Goal: Information Seeking & Learning: Check status

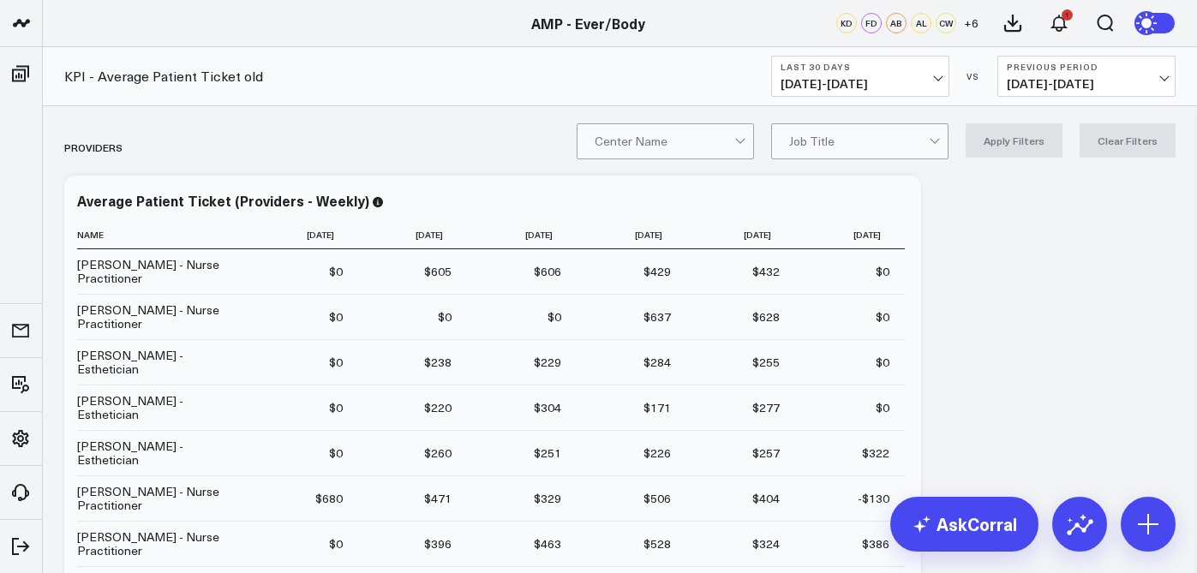
click at [929, 71] on b "Last 30 Days" at bounding box center [859, 67] width 159 height 10
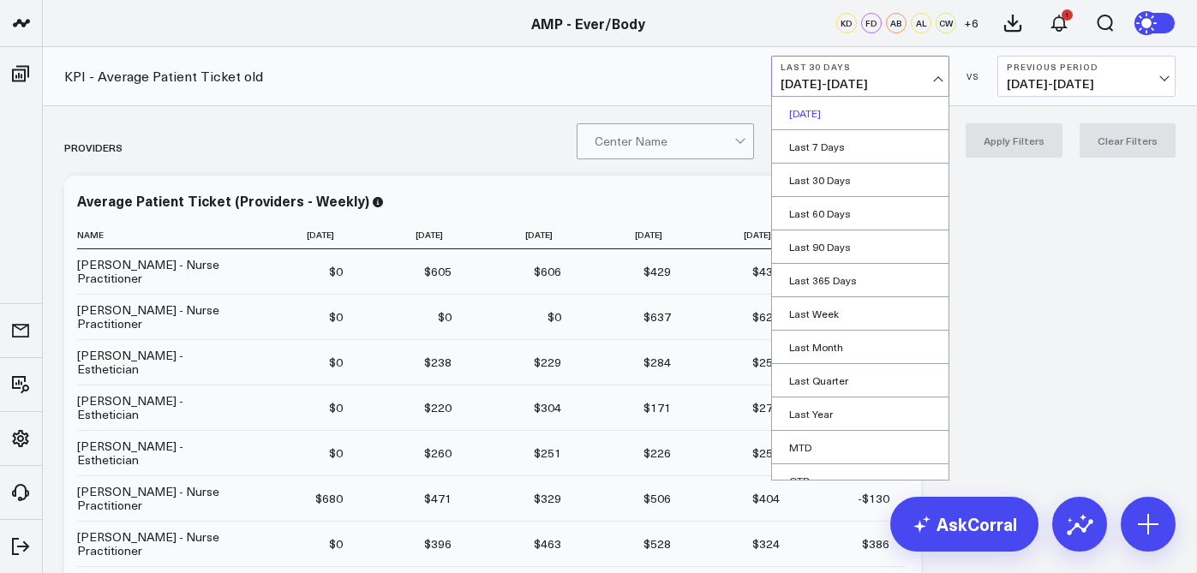
click at [863, 114] on link "[DATE]" at bounding box center [860, 113] width 176 height 33
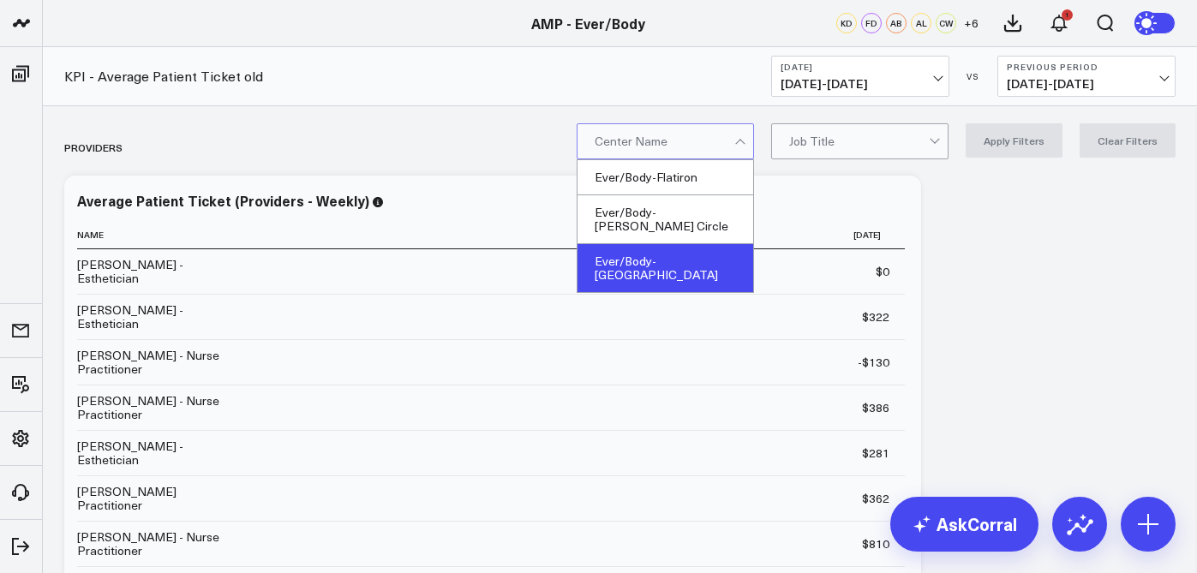
click at [696, 257] on div "Ever/Body-[GEOGRAPHIC_DATA]" at bounding box center [665, 268] width 176 height 48
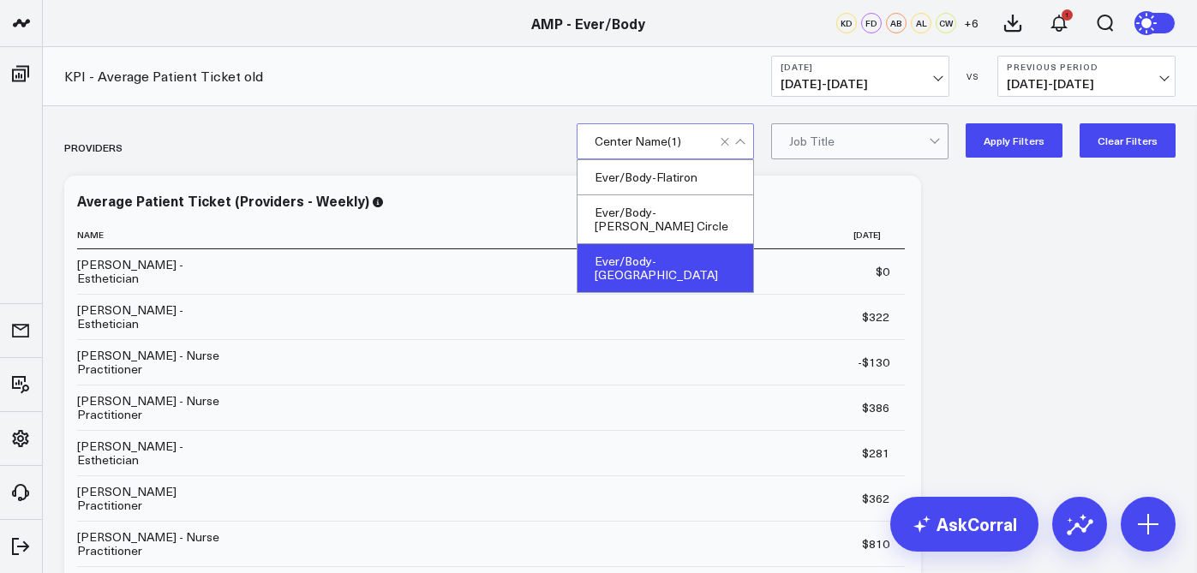
click at [738, 251] on div "Ever/Body-[GEOGRAPHIC_DATA]" at bounding box center [665, 268] width 176 height 48
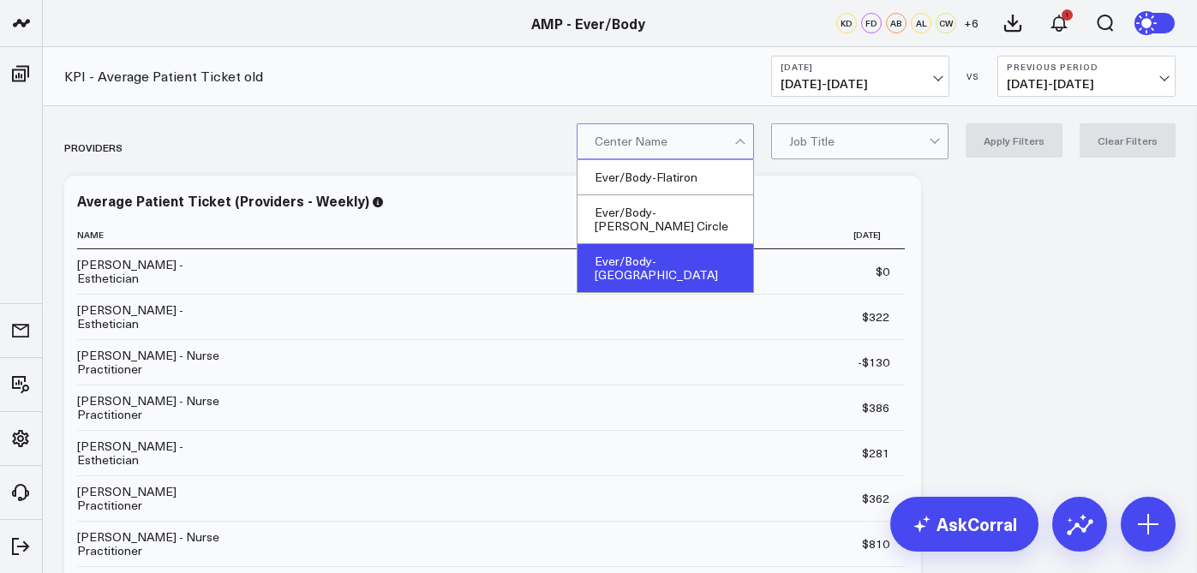
click at [726, 258] on div "Ever/Body-[GEOGRAPHIC_DATA]" at bounding box center [665, 268] width 176 height 48
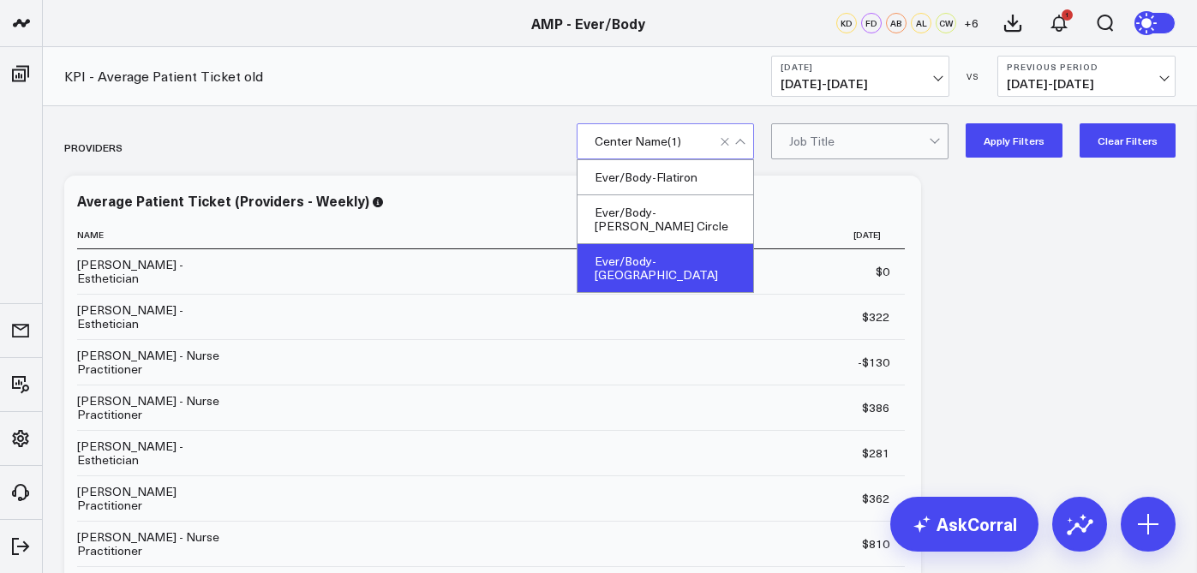
click at [979, 131] on button "Apply Filters" at bounding box center [1013, 140] width 97 height 34
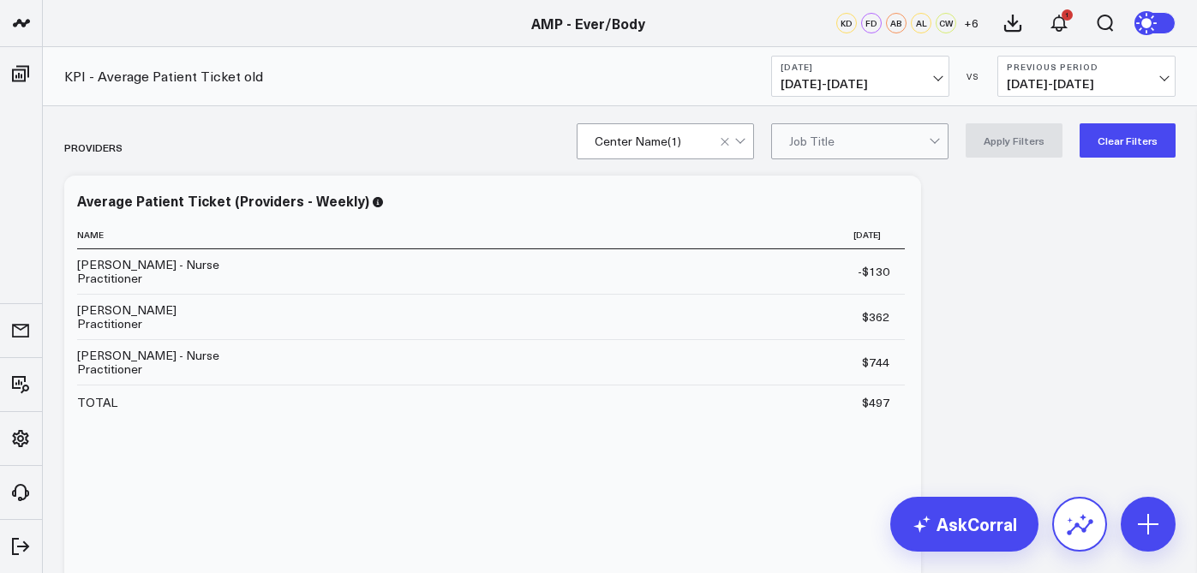
click at [1088, 536] on icon at bounding box center [1079, 524] width 27 height 27
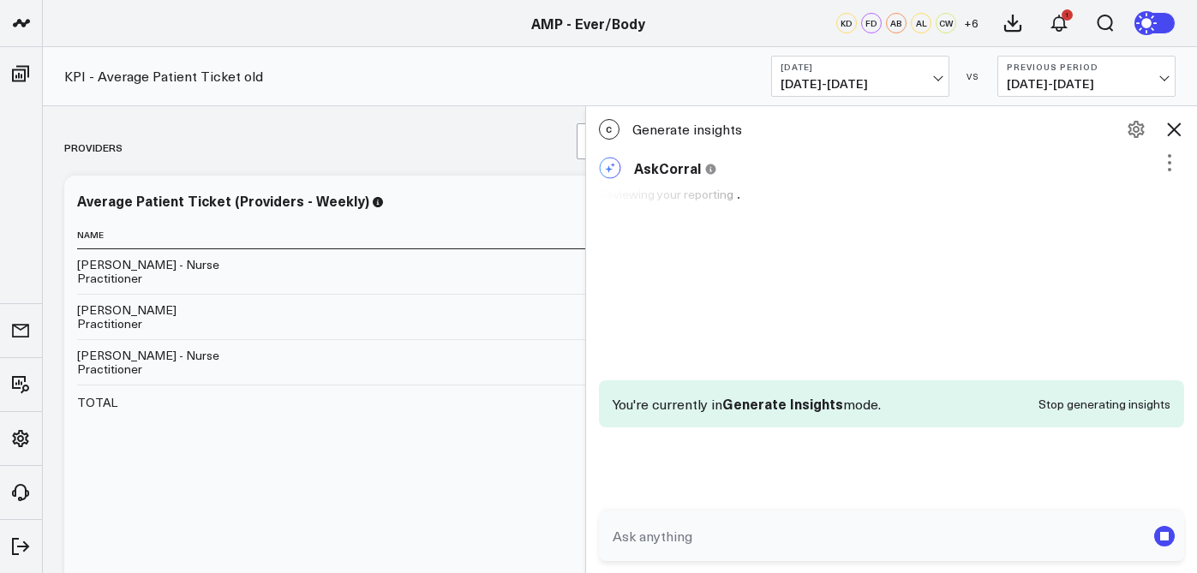
click at [750, 534] on textarea at bounding box center [877, 536] width 538 height 31
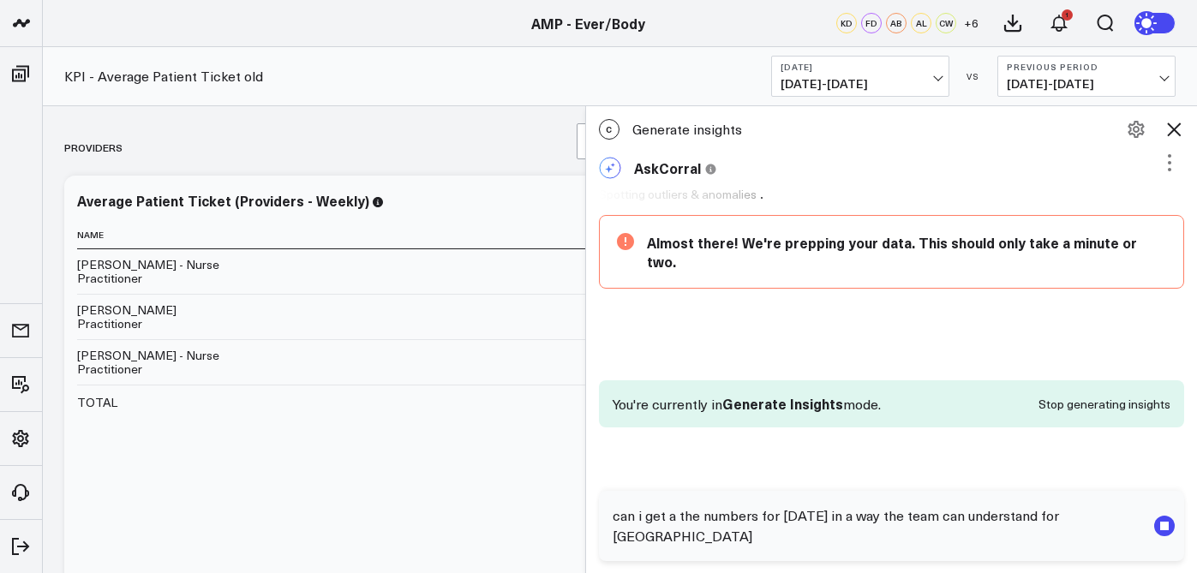
type textarea "can i get a the numbers for [DATE] in a way the team can understand for [GEOGRA…"
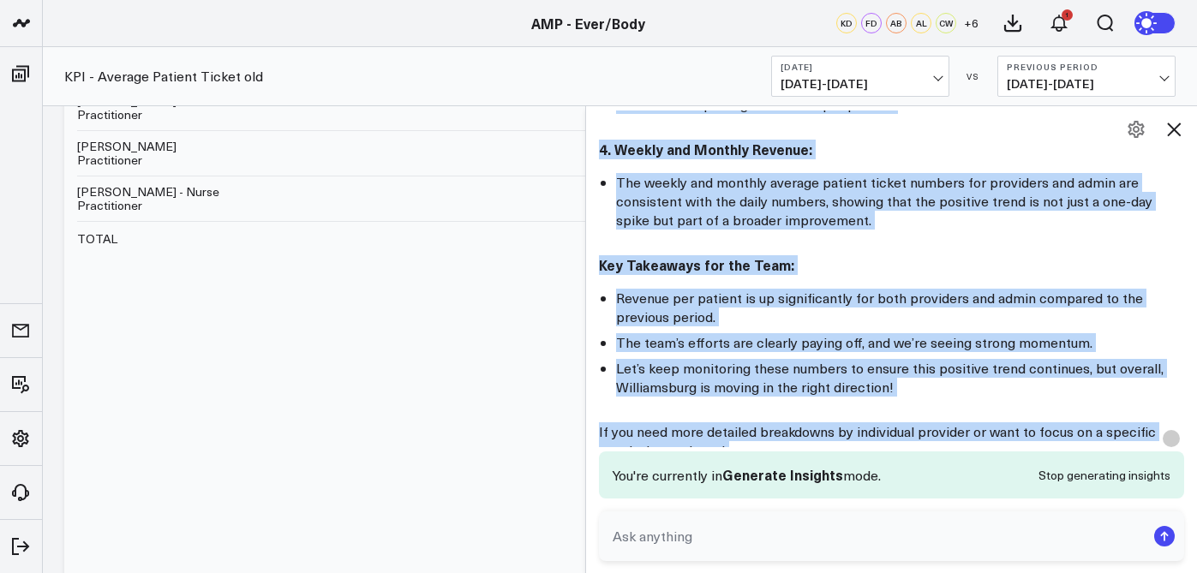
scroll to position [1809, 0]
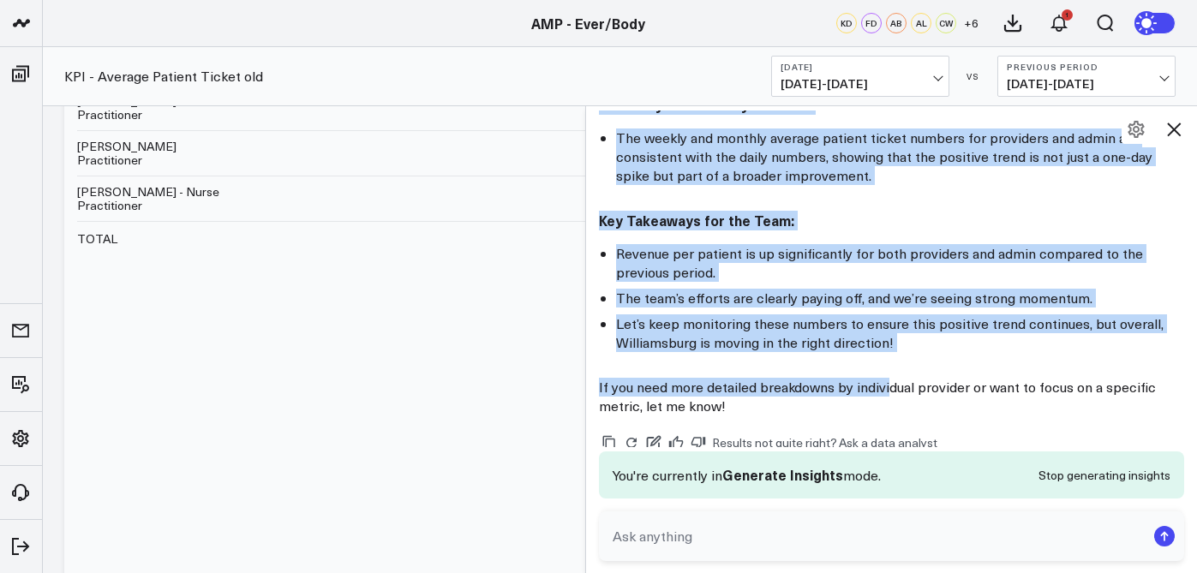
drag, startPoint x: 601, startPoint y: 201, endPoint x: 881, endPoint y: 327, distance: 306.3
click at [881, 327] on div "Here’s a clear, team-friendly summary of the key numbers for [GEOGRAPHIC_DATA] …" at bounding box center [892, 43] width 586 height 744
click at [847, 378] on p "If you need more detailed breakdowns by individual provider or want to focus on…" at bounding box center [892, 397] width 586 height 38
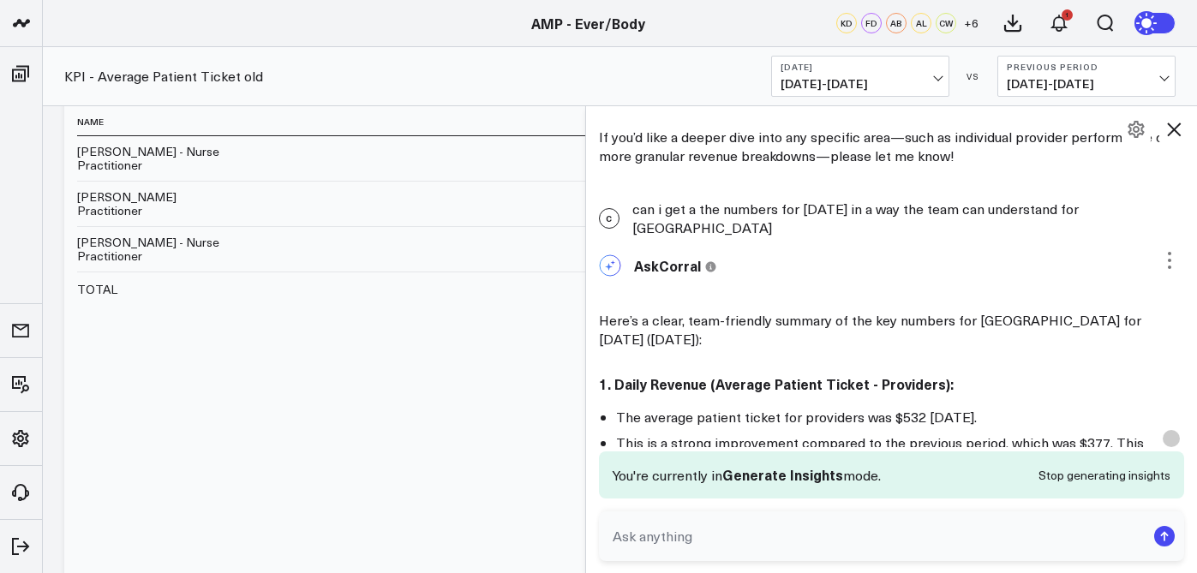
scroll to position [1171, 0]
click at [599, 373] on strong "1. Daily Revenue (Average Patient Ticket - Providers):" at bounding box center [776, 382] width 355 height 19
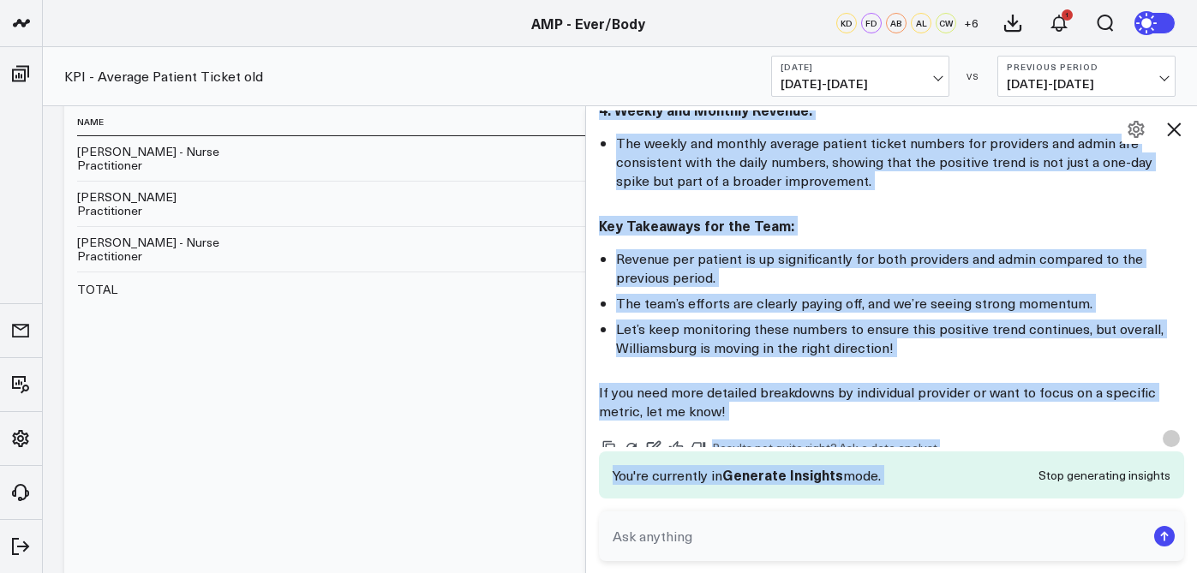
scroll to position [1809, 0]
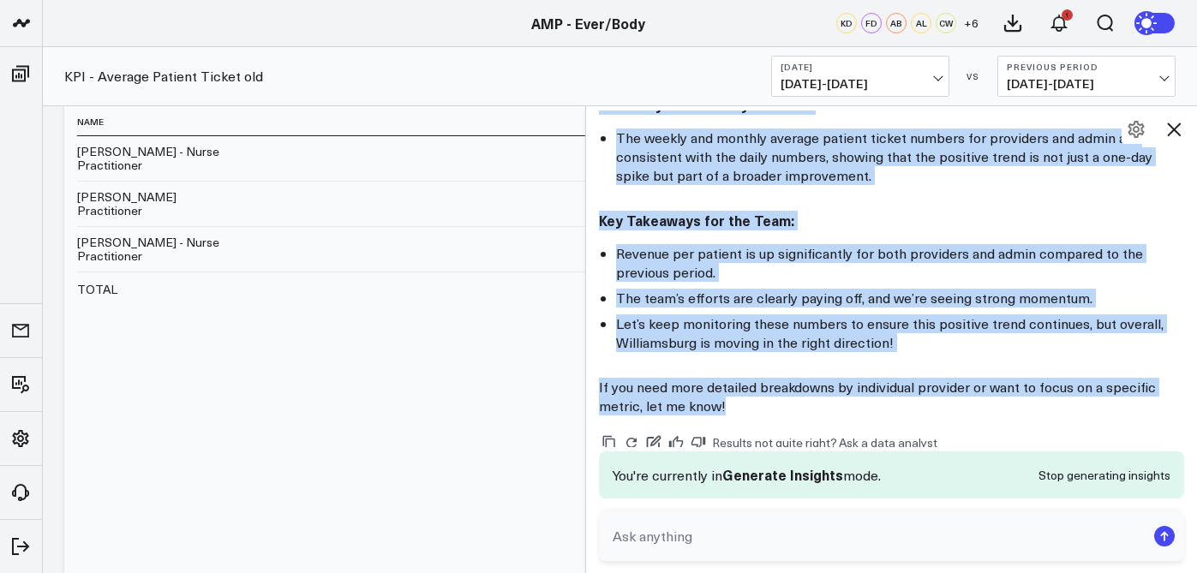
drag, startPoint x: 600, startPoint y: 252, endPoint x: 876, endPoint y: 331, distance: 287.9
click at [881, 331] on div "Here’s a clear, team-friendly summary of the key numbers for [GEOGRAPHIC_DATA] …" at bounding box center [892, 43] width 586 height 744
copy div "Lore’i d sitam, cons-adipisci elitsed do eiu tem incidid utl Etdoloremagn ali e…"
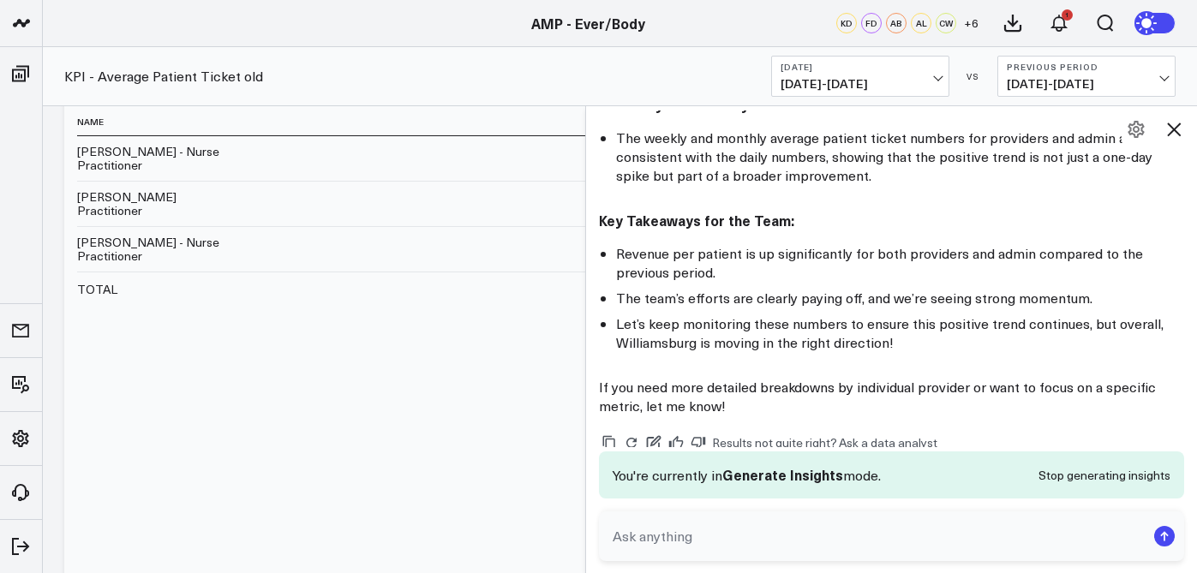
click at [899, 244] on li "Revenue per patient is up significantly for both providers and admin compared t…" at bounding box center [900, 263] width 569 height 38
click at [1172, 128] on icon at bounding box center [1174, 129] width 14 height 14
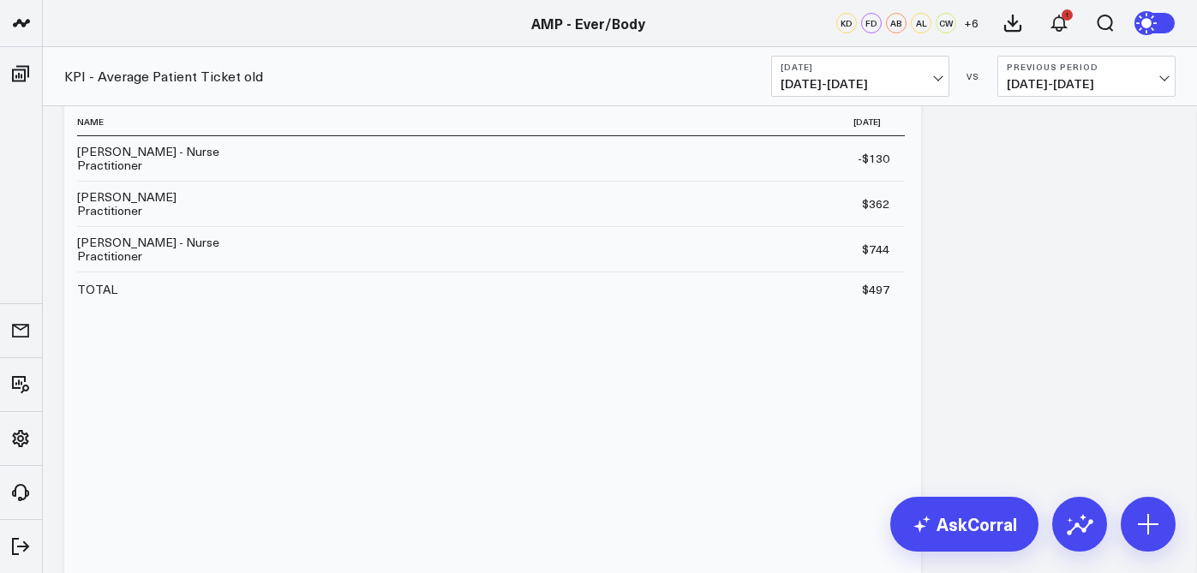
scroll to position [0, 0]
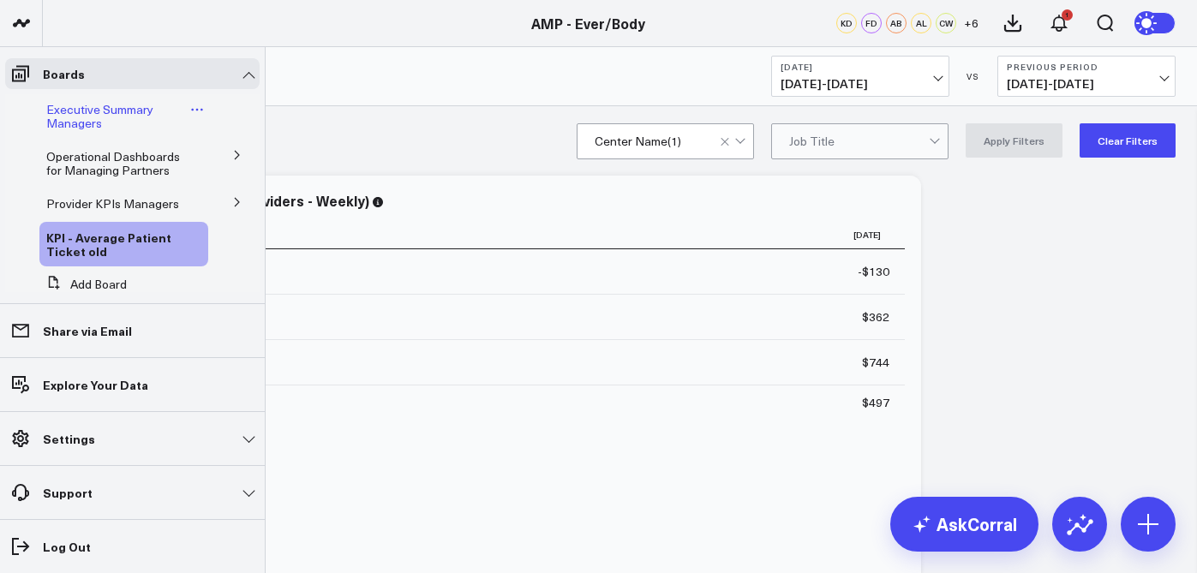
click at [87, 126] on span "Executive Summary Managers" at bounding box center [99, 116] width 107 height 30
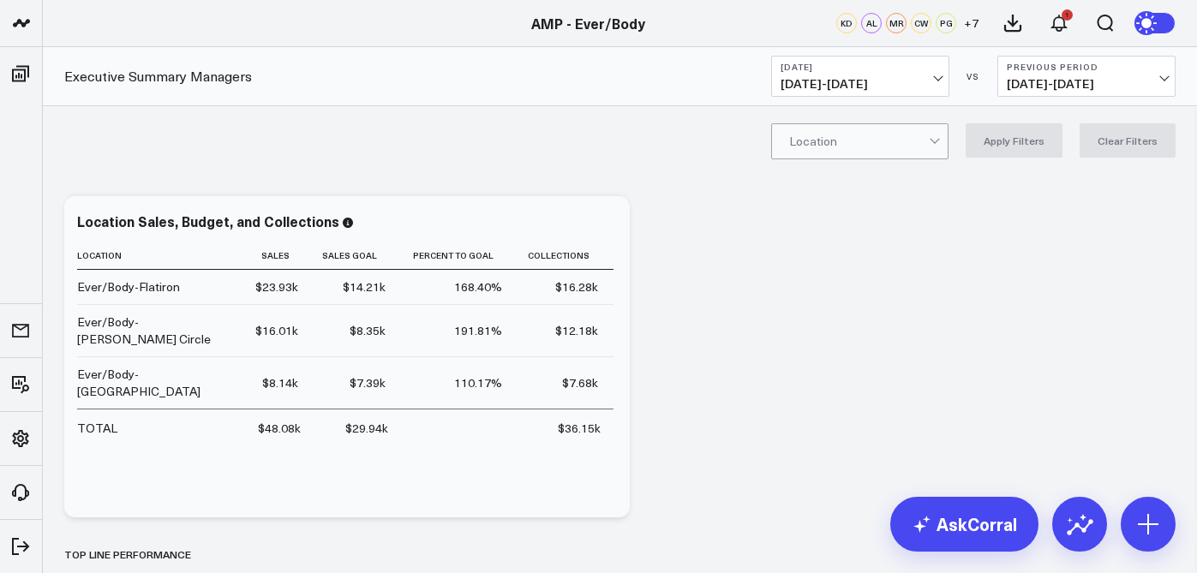
click at [862, 93] on button "[DATE] [DATE] - [DATE]" at bounding box center [860, 76] width 178 height 41
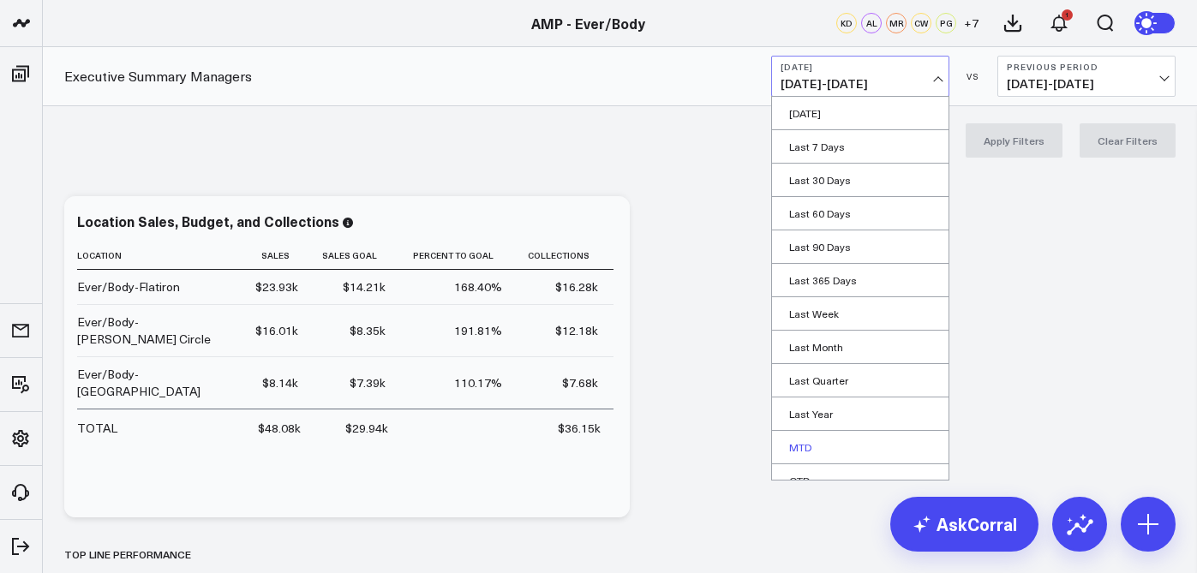
click at [846, 442] on link "MTD" at bounding box center [860, 447] width 176 height 33
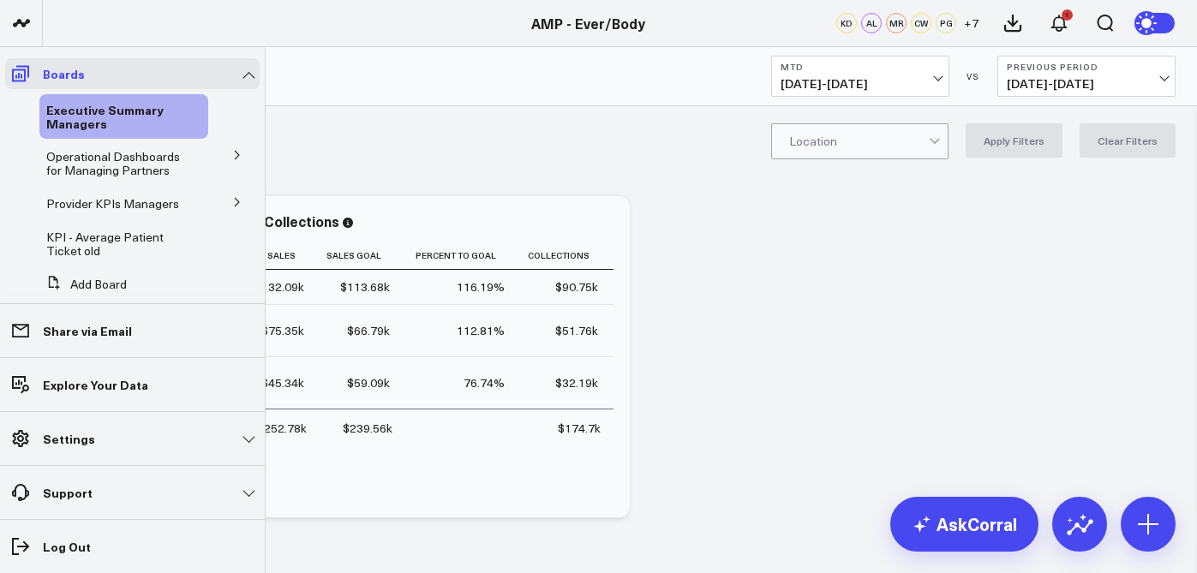
click at [21, 81] on icon at bounding box center [20, 74] width 17 height 16
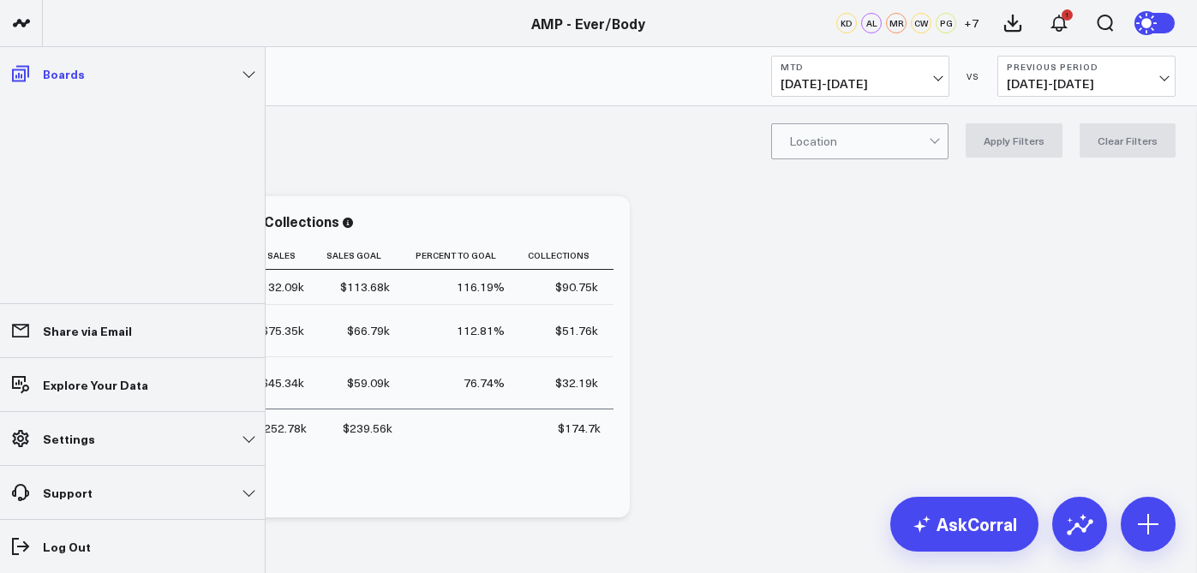
click at [21, 81] on icon at bounding box center [20, 74] width 17 height 16
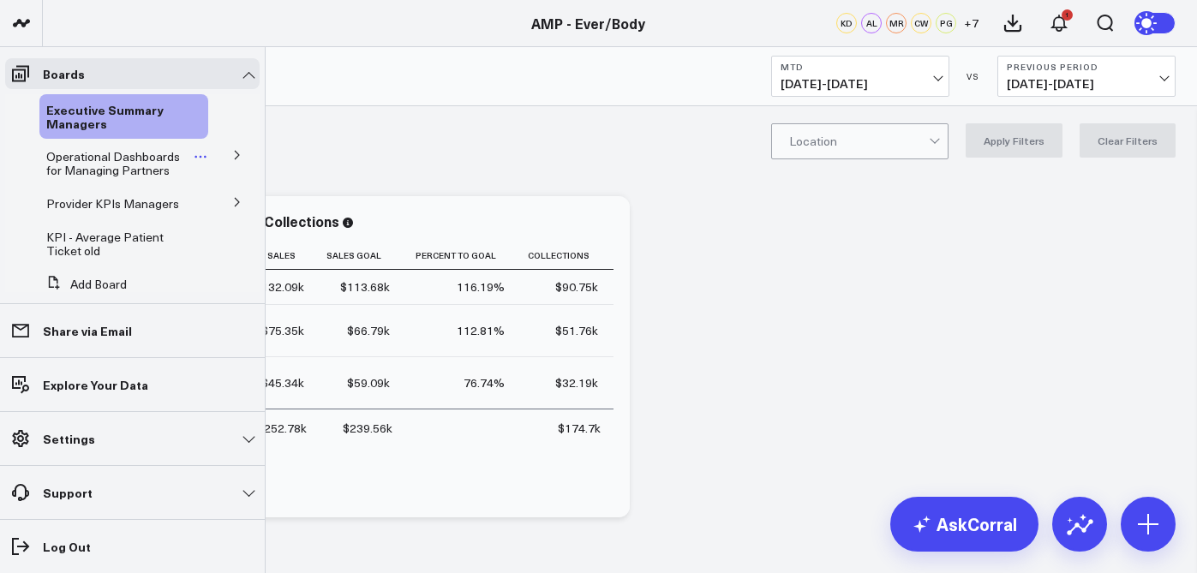
click at [121, 165] on span "Operational Dashboards for Managing Partners" at bounding box center [113, 163] width 134 height 30
click at [99, 164] on span "Operational Dashboards for Managing Partners" at bounding box center [113, 163] width 134 height 30
click at [232, 158] on icon at bounding box center [237, 155] width 10 height 10
click at [157, 193] on span "KPI - Average Patient Ticket" at bounding box center [115, 208] width 117 height 30
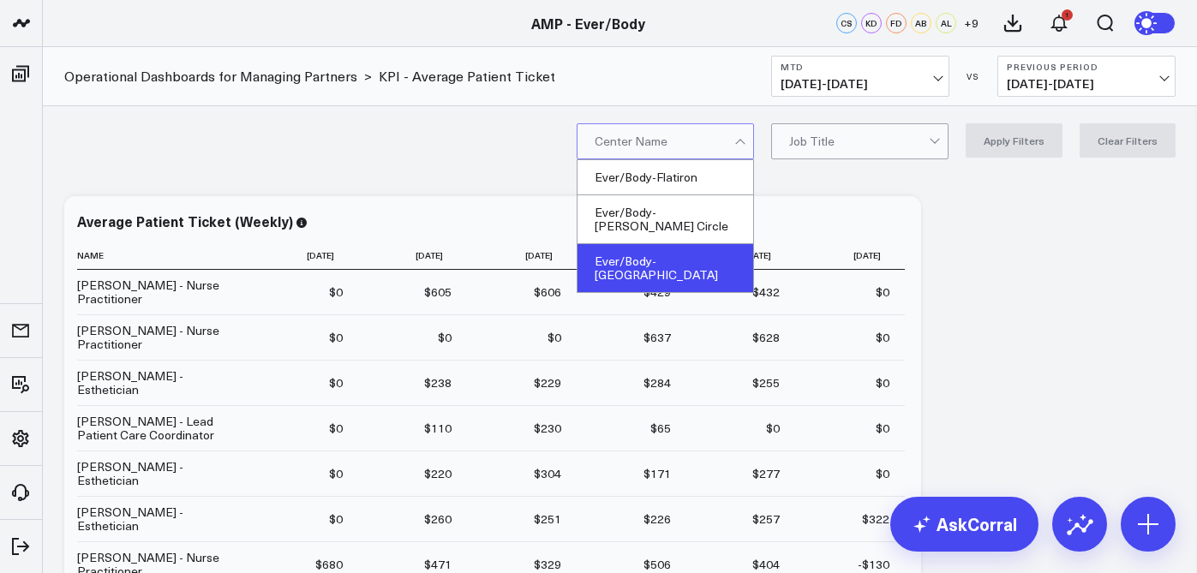
click at [689, 244] on div "Ever/Body-[GEOGRAPHIC_DATA]" at bounding box center [665, 268] width 176 height 48
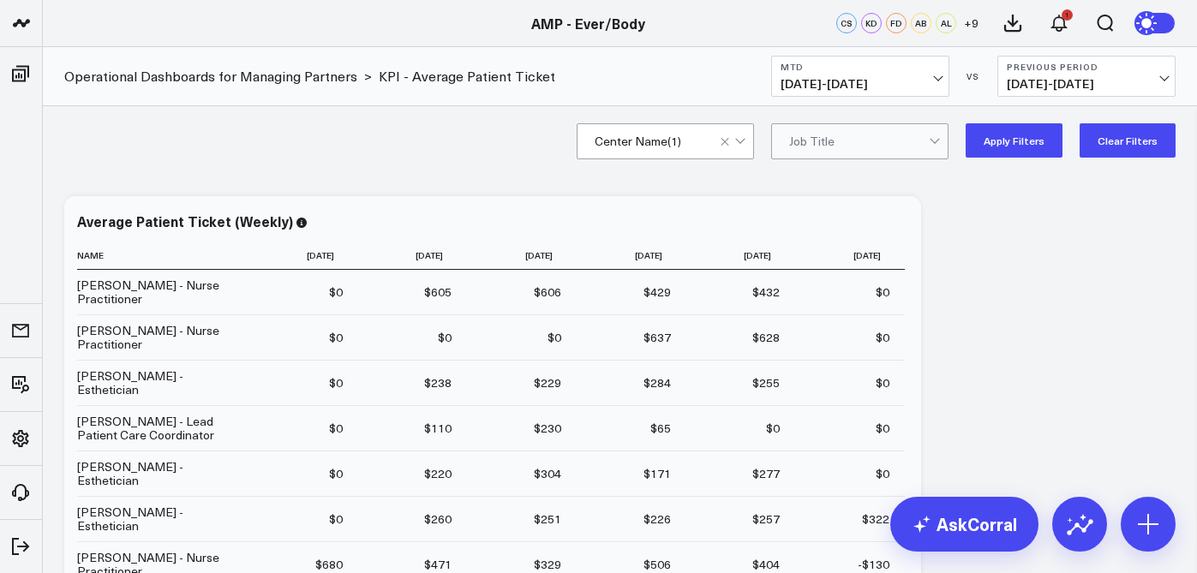
click at [1000, 139] on button "Apply Filters" at bounding box center [1013, 140] width 97 height 34
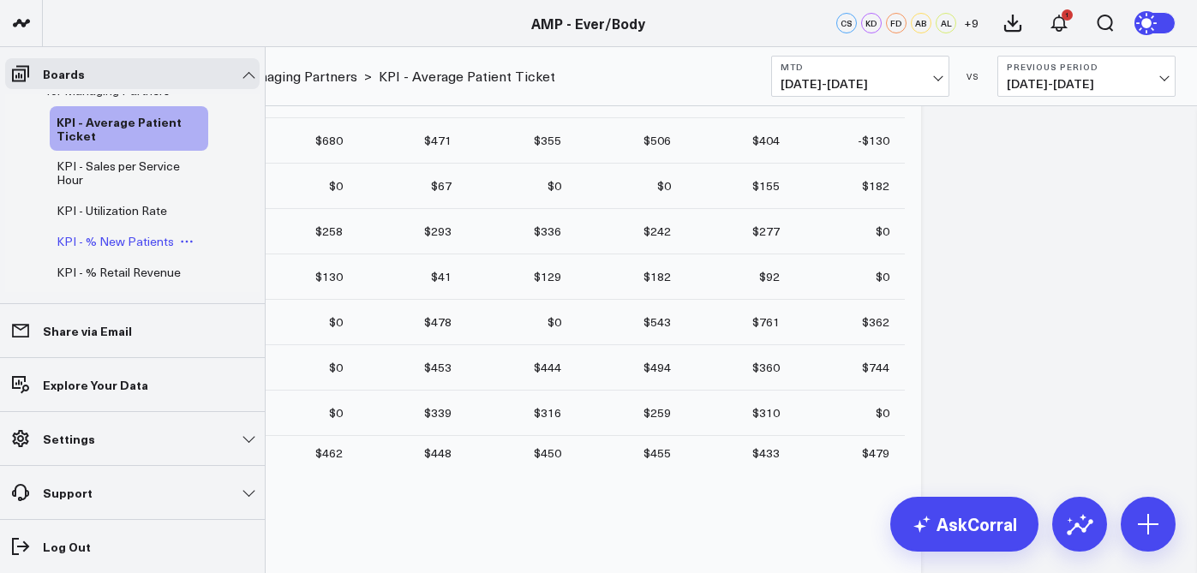
scroll to position [84, 0]
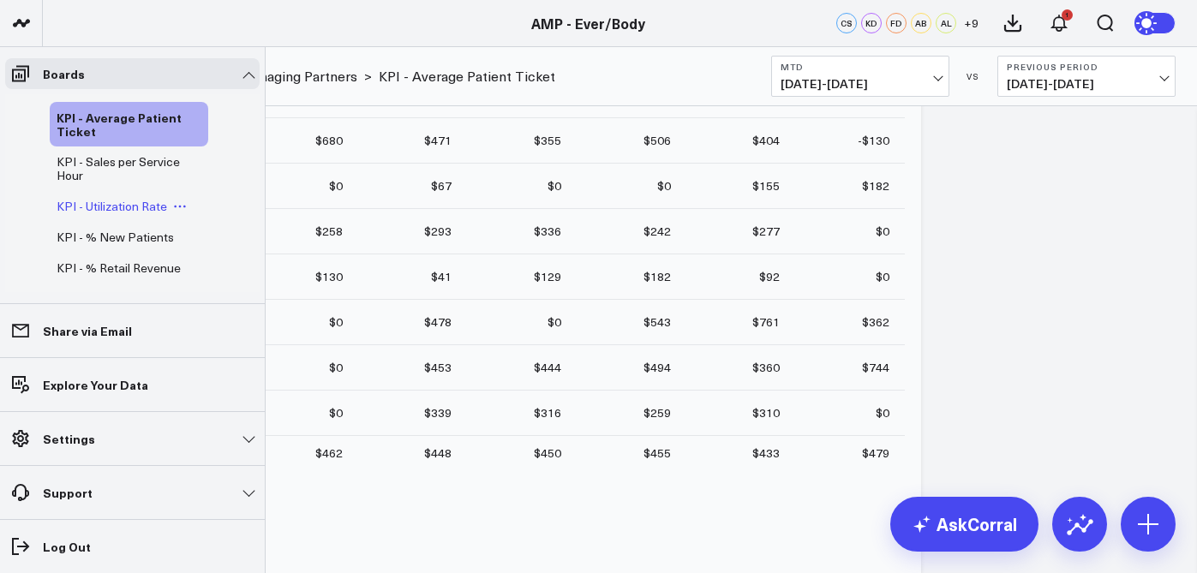
click at [136, 210] on span "KPI - Utilization Rate" at bounding box center [112, 206] width 110 height 16
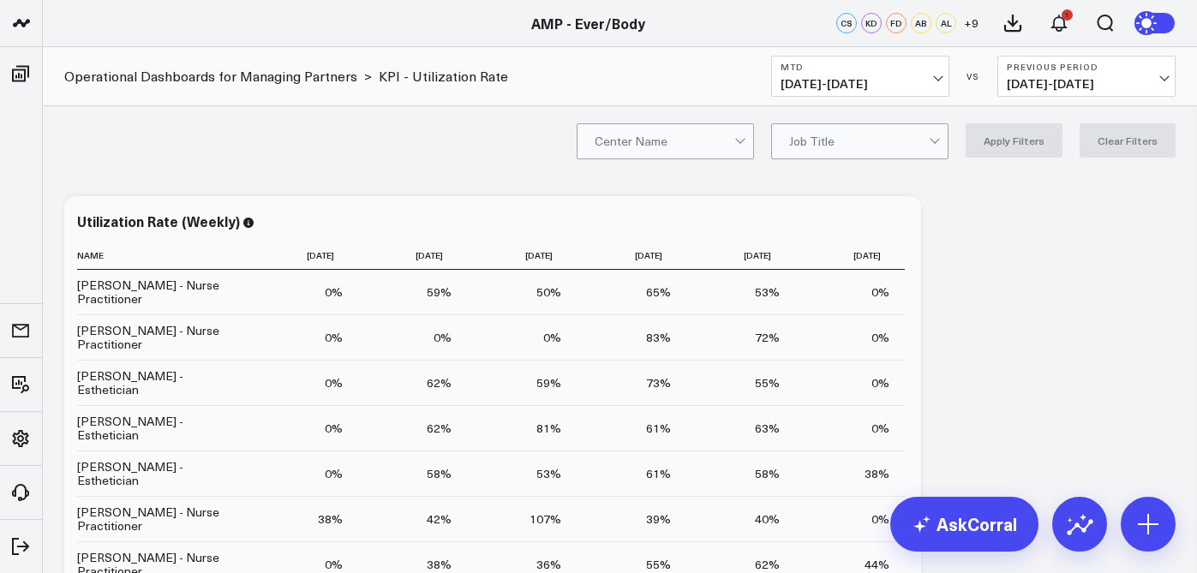
click at [741, 147] on div at bounding box center [741, 141] width 15 height 34
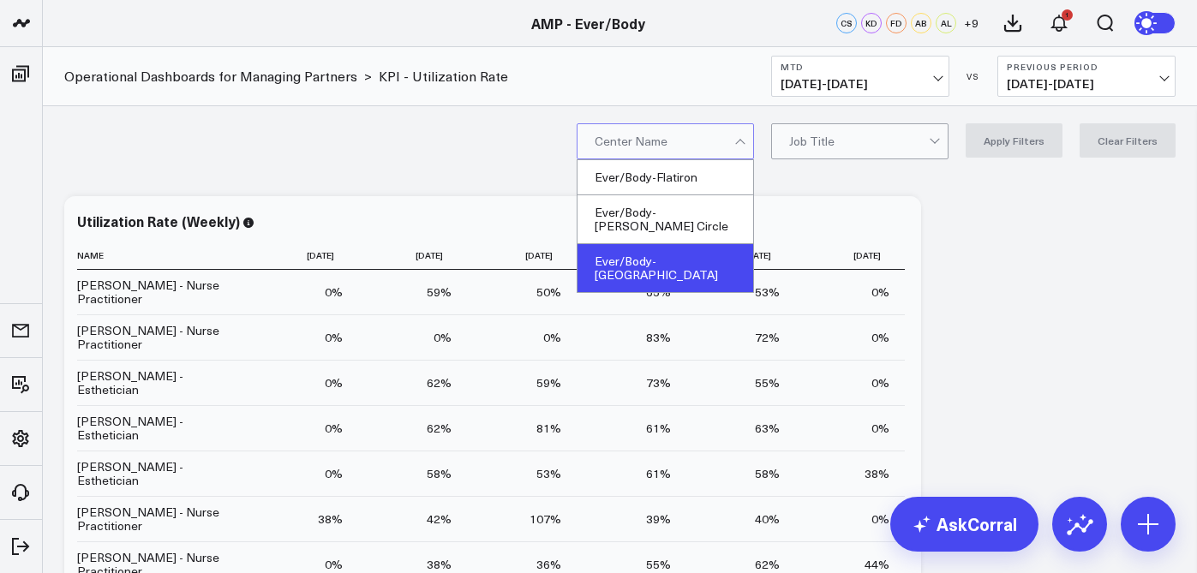
click at [711, 244] on div "Ever/Body-[GEOGRAPHIC_DATA]" at bounding box center [665, 268] width 176 height 48
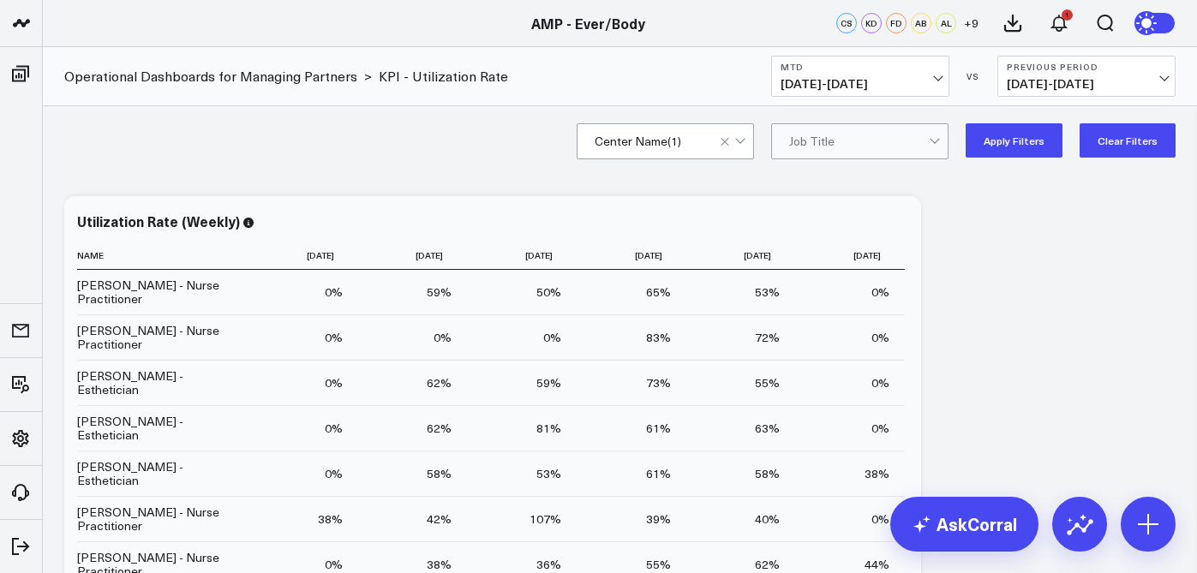
click at [992, 144] on button "Apply Filters" at bounding box center [1013, 140] width 97 height 34
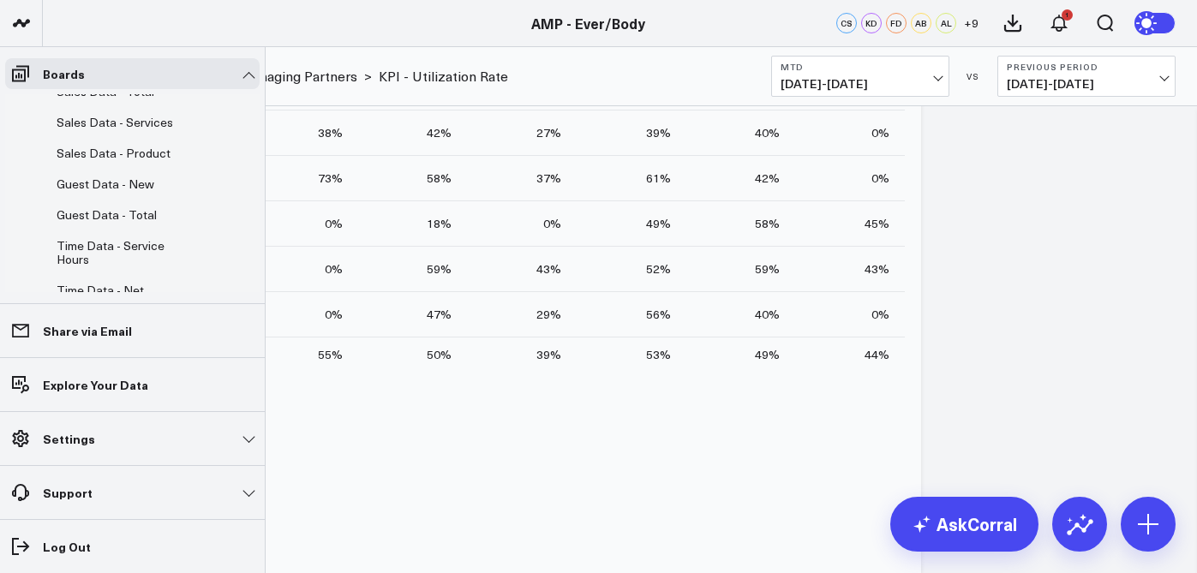
scroll to position [296, 0]
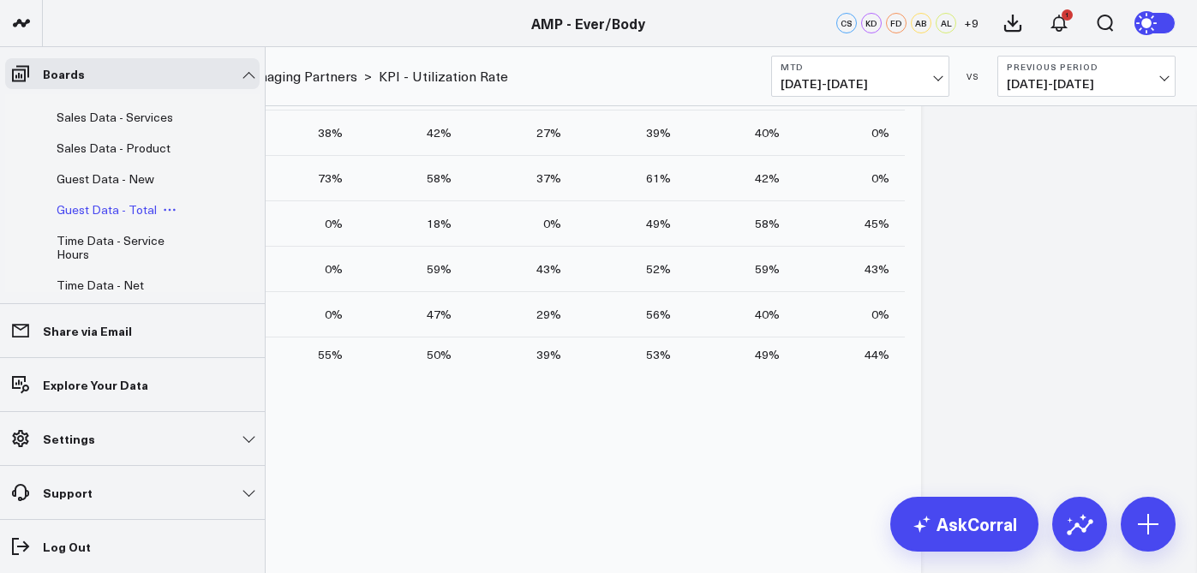
click at [103, 218] on span "Guest Data - Total" at bounding box center [107, 209] width 100 height 16
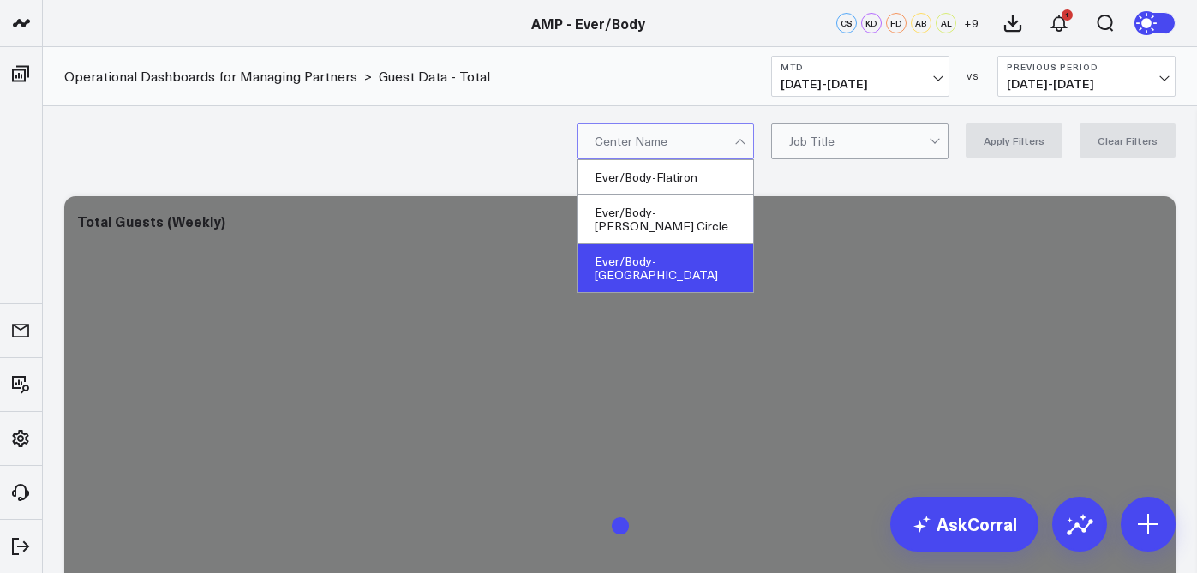
click at [685, 247] on div "Ever/Body-[GEOGRAPHIC_DATA]" at bounding box center [665, 268] width 176 height 48
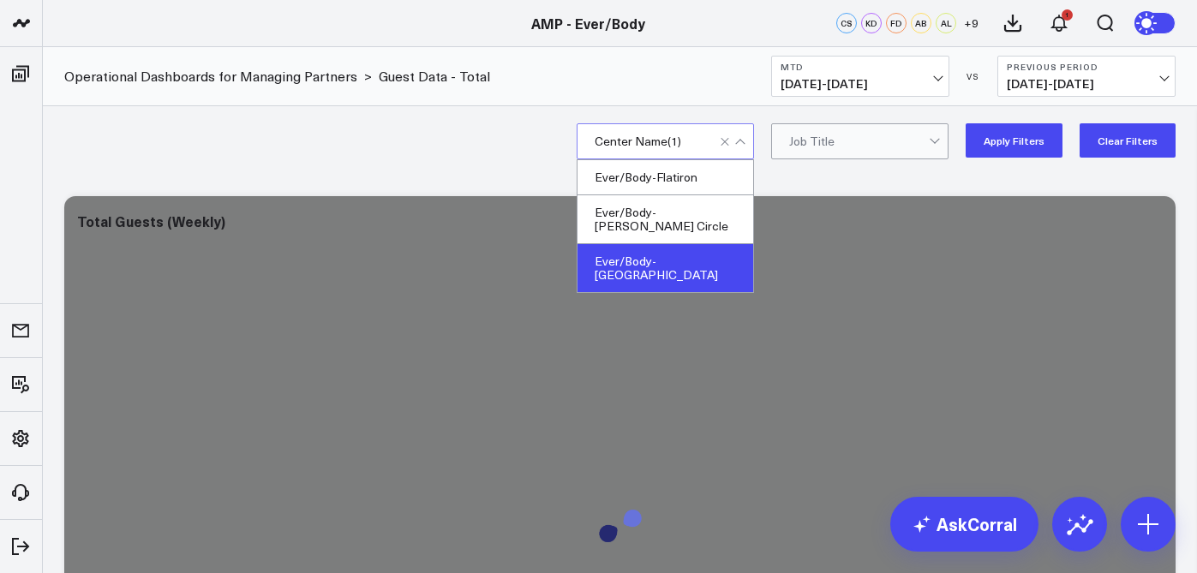
click at [1032, 145] on button "Apply Filters" at bounding box center [1013, 140] width 97 height 34
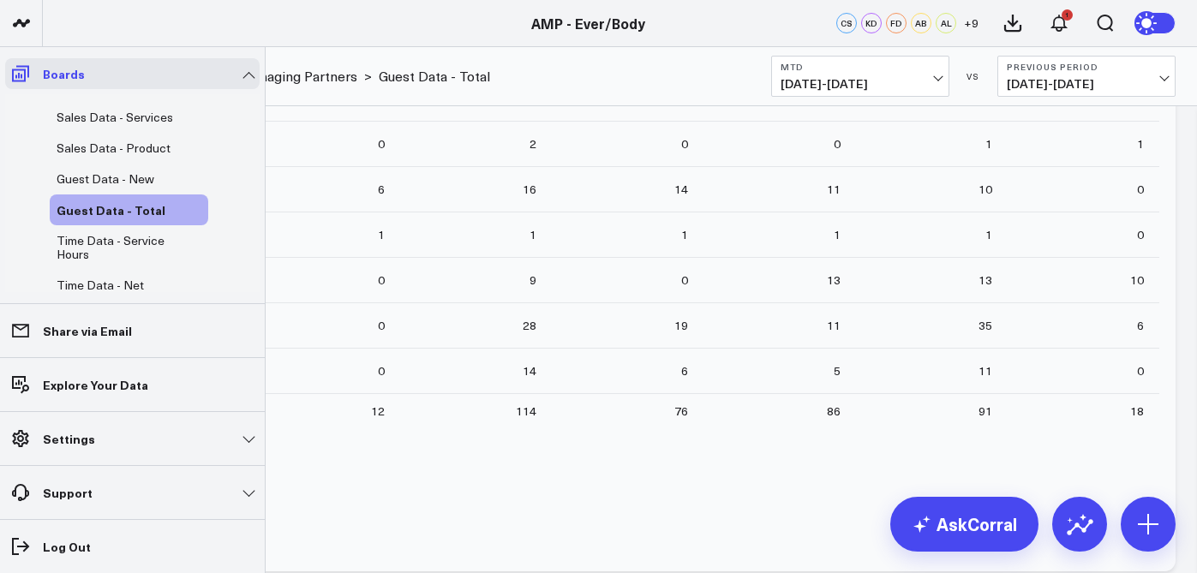
scroll to position [214, 0]
